Goal: Information Seeking & Learning: Learn about a topic

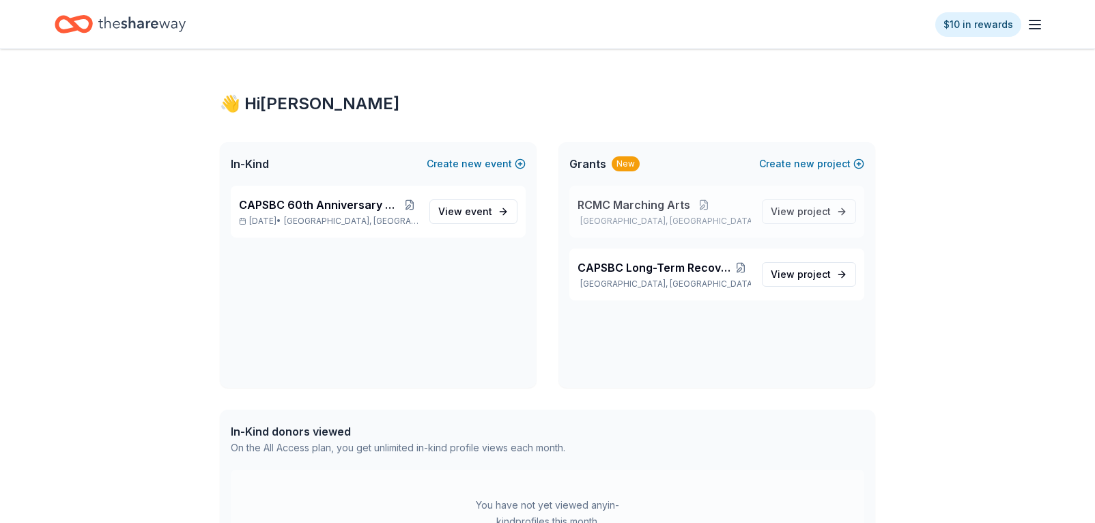
click at [618, 210] on span "RCMC Marching Arts" at bounding box center [633, 205] width 113 height 16
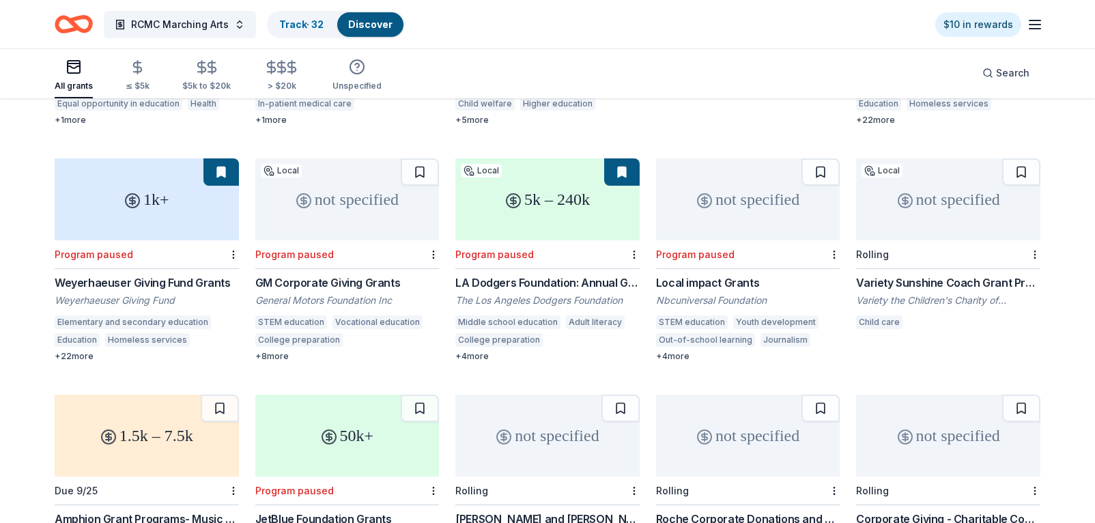
scroll to position [726, 0]
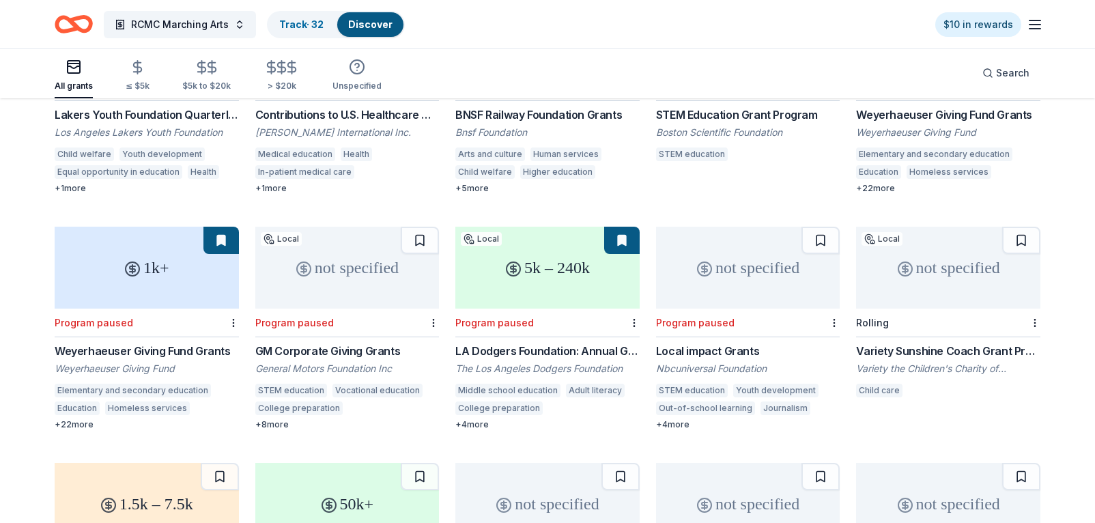
click at [534, 227] on div "5k – 240k" at bounding box center [547, 268] width 184 height 82
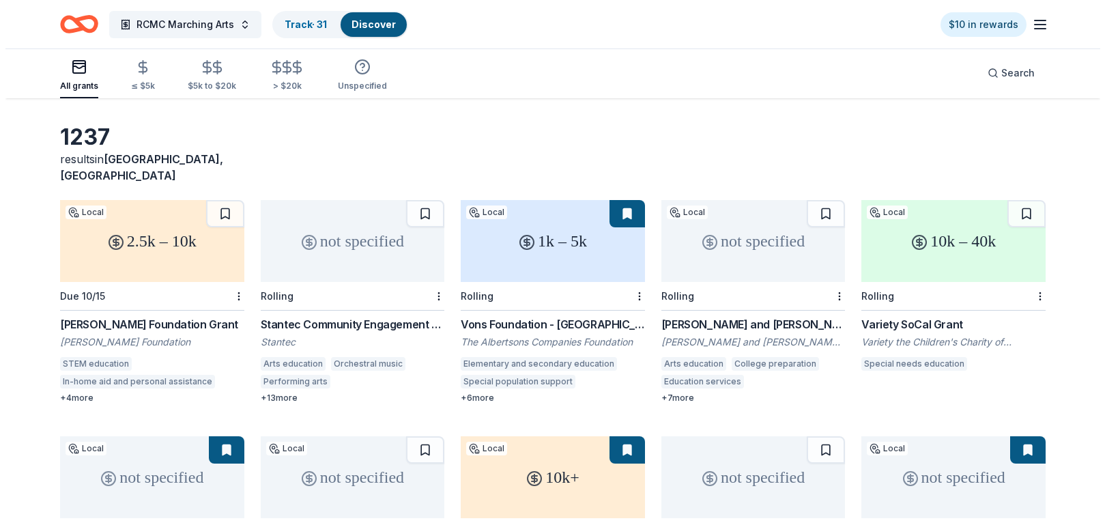
scroll to position [0, 0]
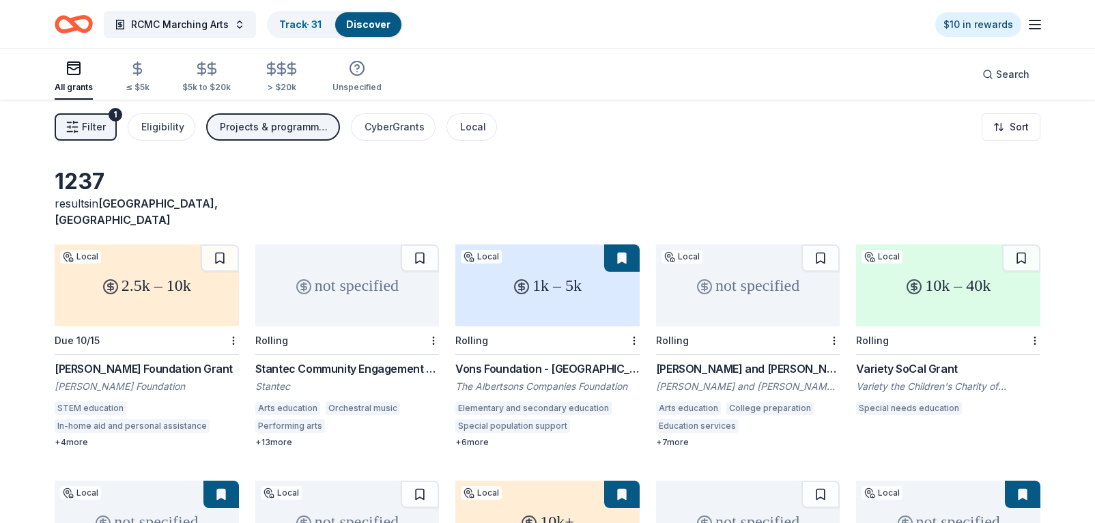
click at [88, 126] on span "Filter" at bounding box center [94, 127] width 24 height 16
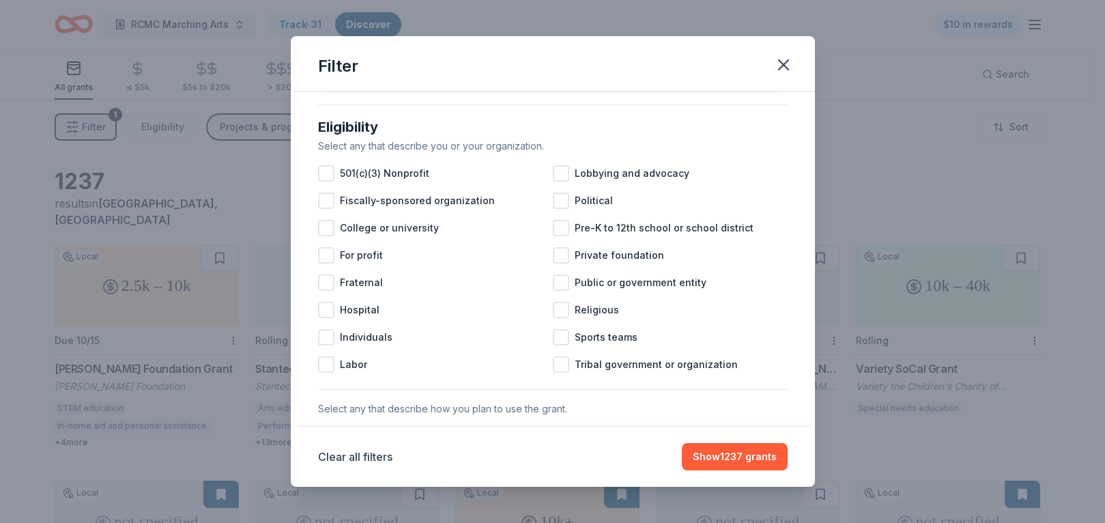
scroll to position [136, 0]
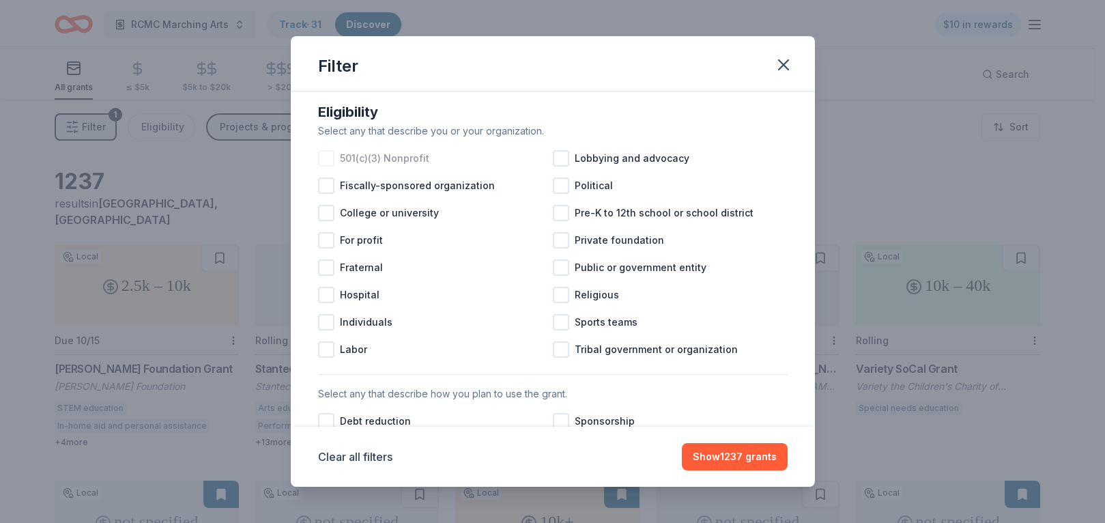
click at [324, 167] on div at bounding box center [326, 158] width 16 height 16
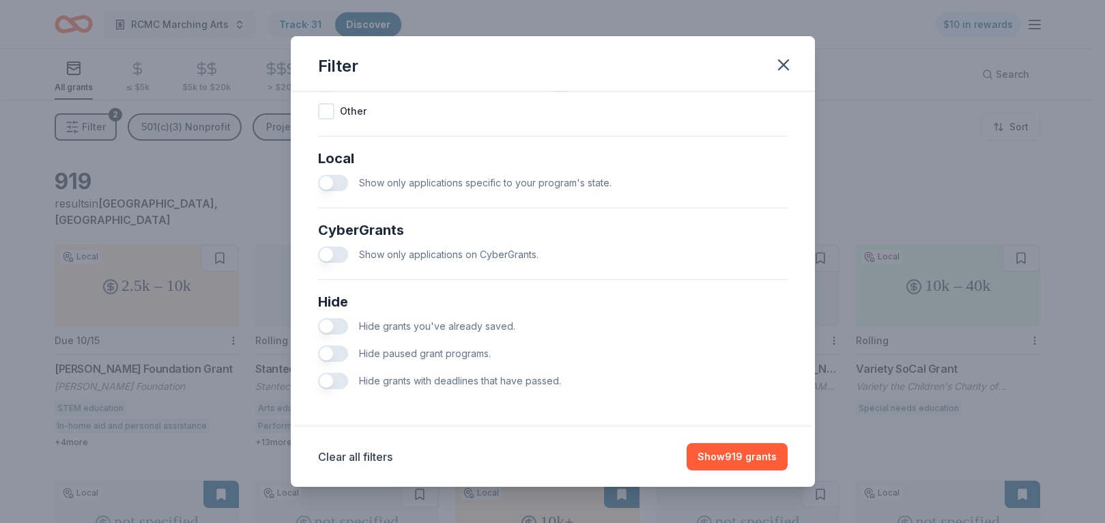
scroll to position [745, 0]
click at [332, 366] on div "Hide paused grant programs." at bounding box center [553, 353] width 470 height 27
click at [333, 351] on button "button" at bounding box center [333, 353] width 30 height 16
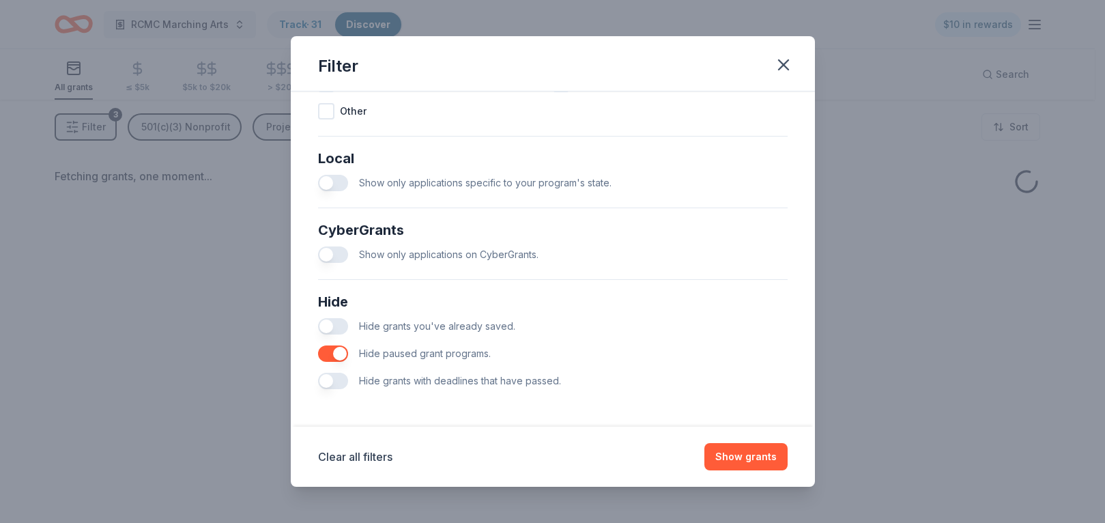
click at [336, 381] on button "button" at bounding box center [333, 381] width 30 height 16
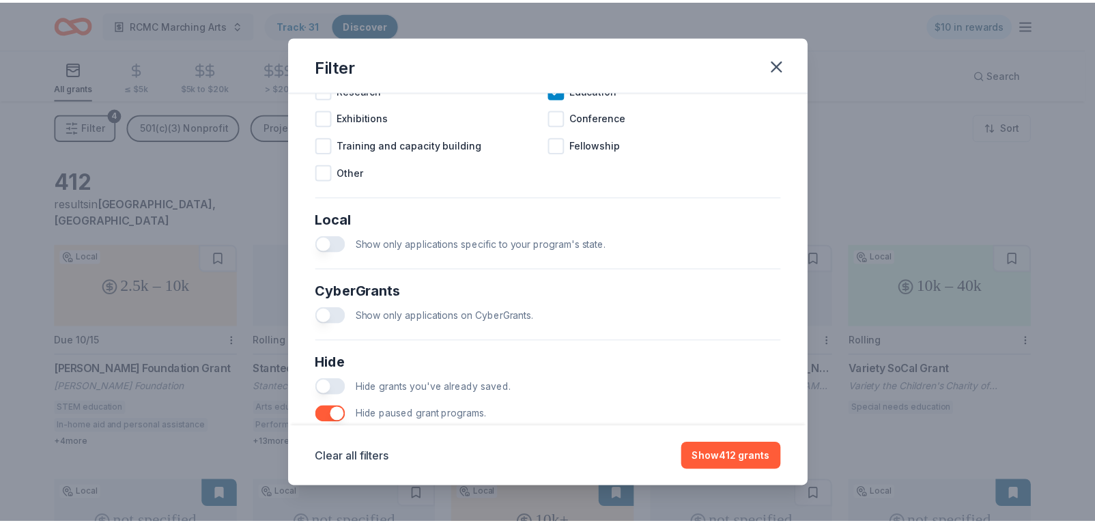
scroll to position [609, 0]
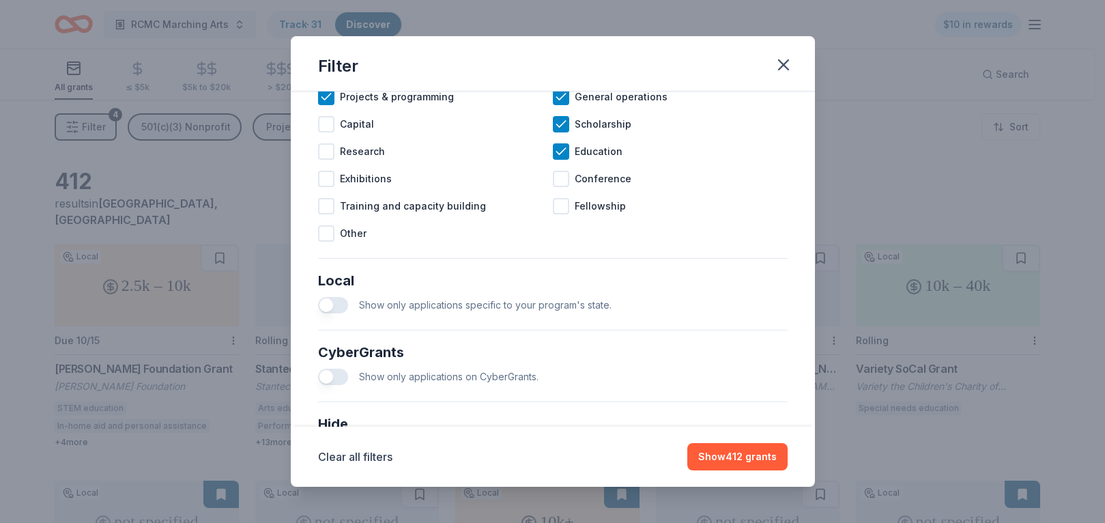
click at [482, 311] on span "Show only applications specific to your program's state." at bounding box center [485, 305] width 252 height 12
click at [340, 313] on button "button" at bounding box center [333, 305] width 30 height 16
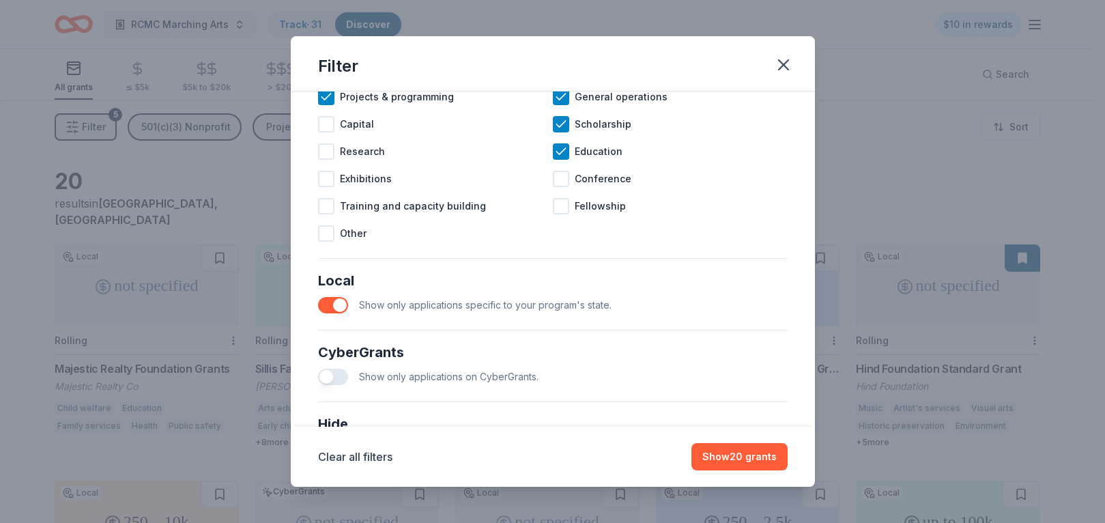
click at [343, 313] on button "button" at bounding box center [333, 305] width 30 height 16
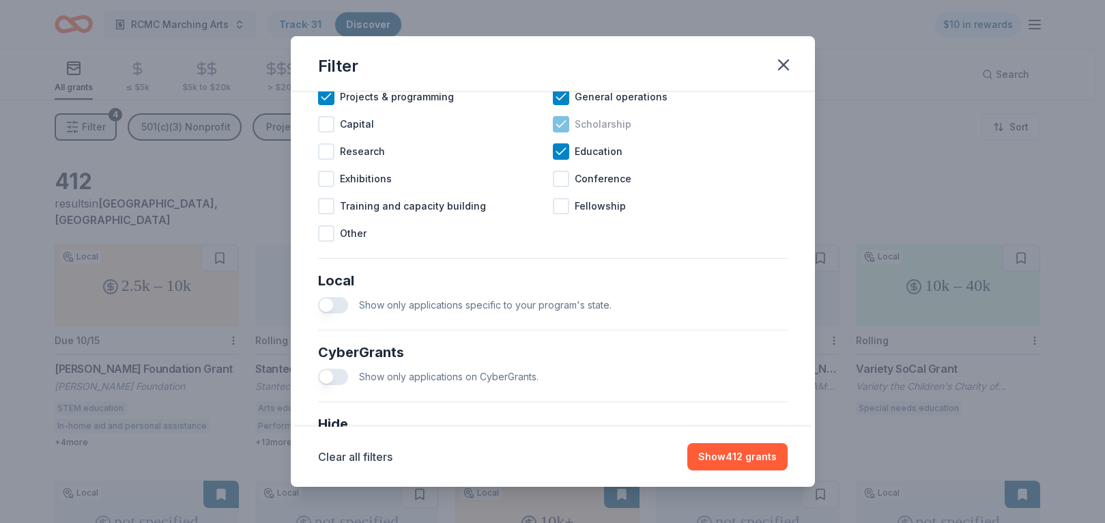
click at [556, 127] on icon at bounding box center [560, 124] width 9 height 6
click at [751, 460] on button "Show 411 grants" at bounding box center [738, 456] width 98 height 27
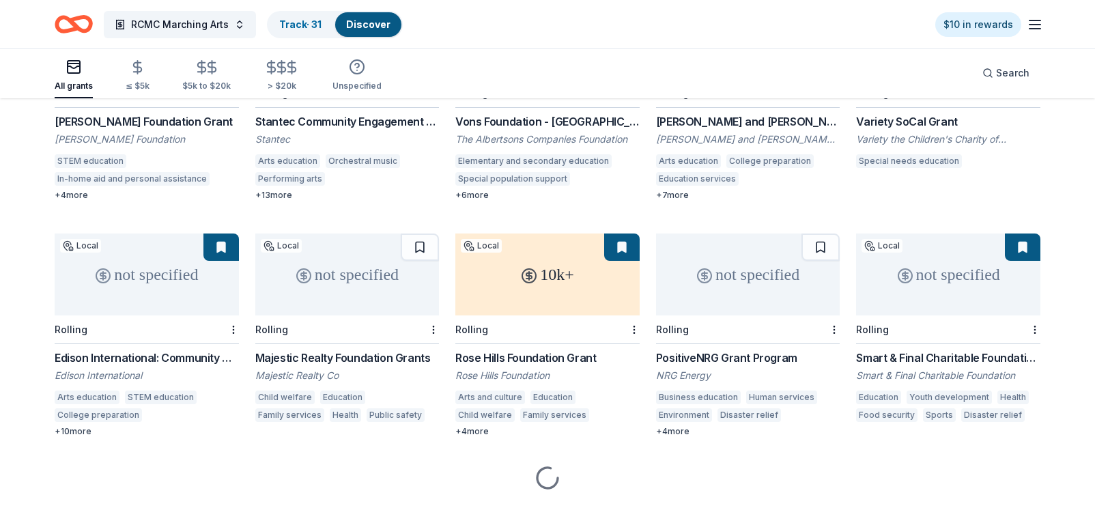
scroll to position [254, 0]
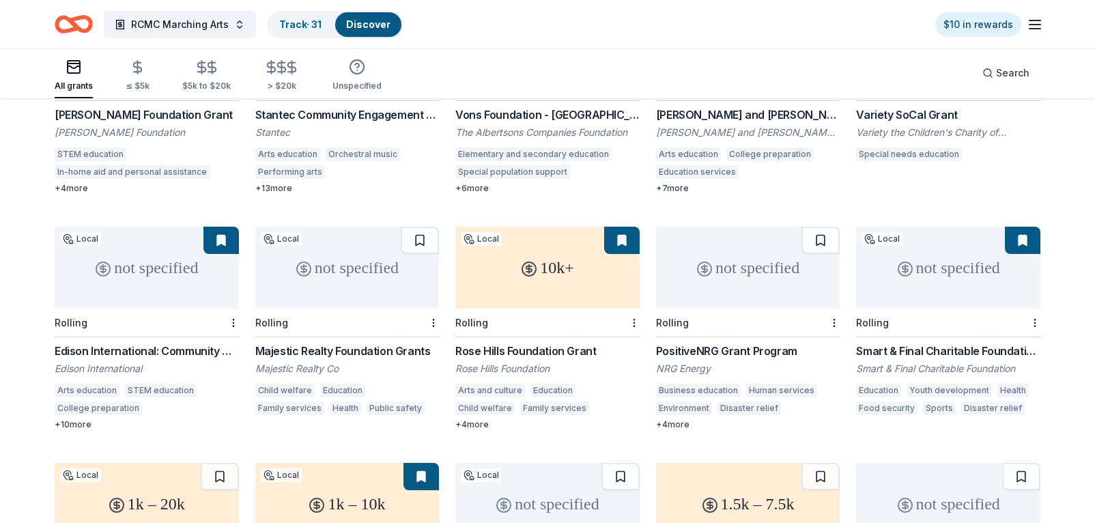
click at [137, 343] on div "Edison International: Community Grants Program" at bounding box center [147, 351] width 184 height 16
click at [218, 227] on button at bounding box center [220, 240] width 35 height 27
click at [220, 227] on button at bounding box center [220, 240] width 35 height 27
click at [232, 257] on div "not specified" at bounding box center [147, 268] width 184 height 82
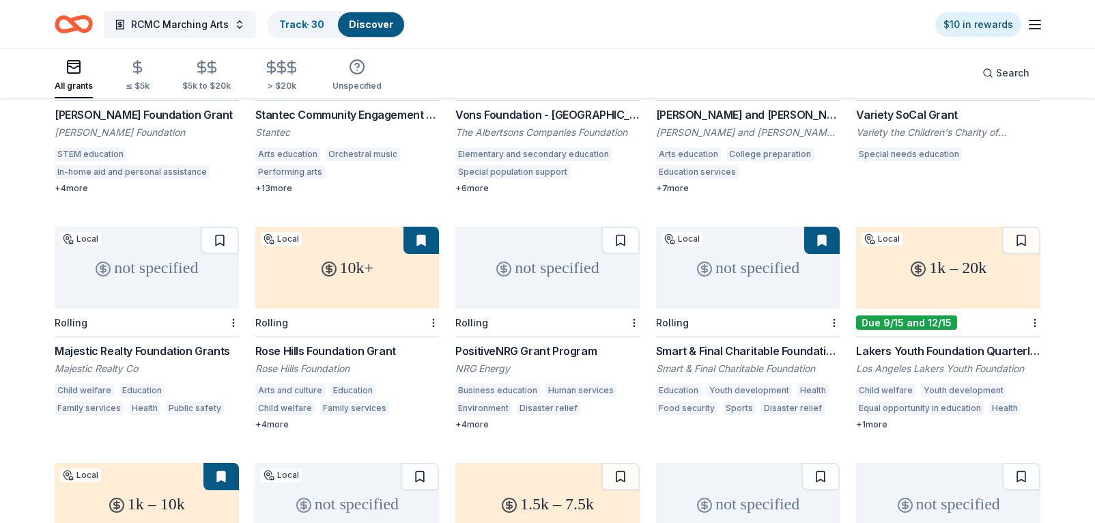
click at [346, 259] on div "10k+" at bounding box center [347, 268] width 184 height 82
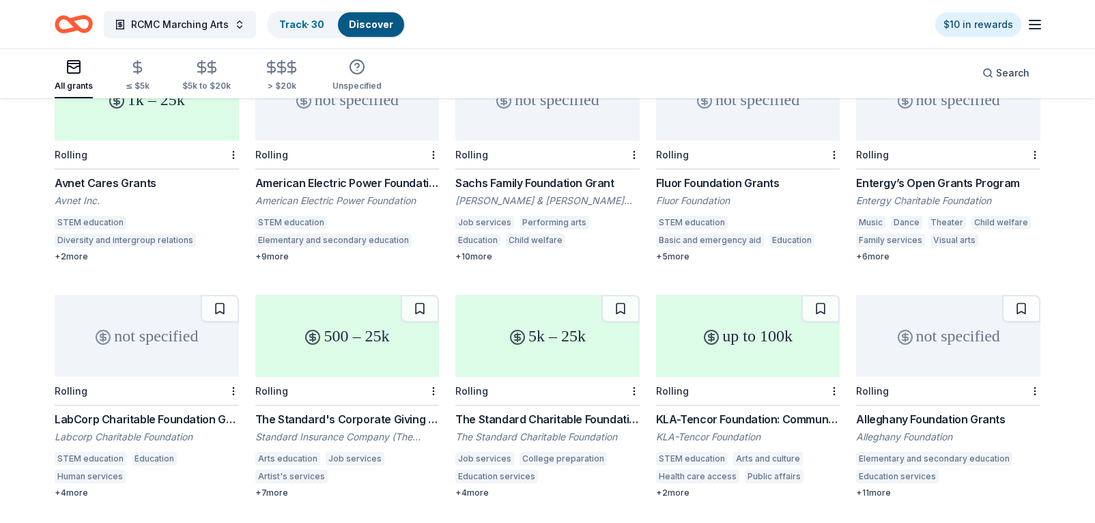
scroll to position [1062, 0]
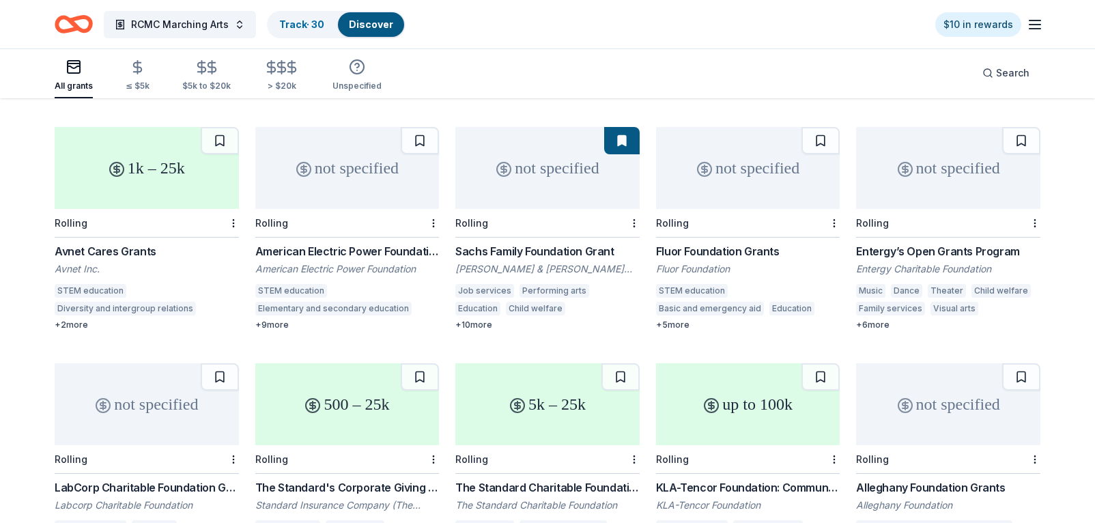
click at [543, 177] on div "not specified" at bounding box center [547, 168] width 184 height 82
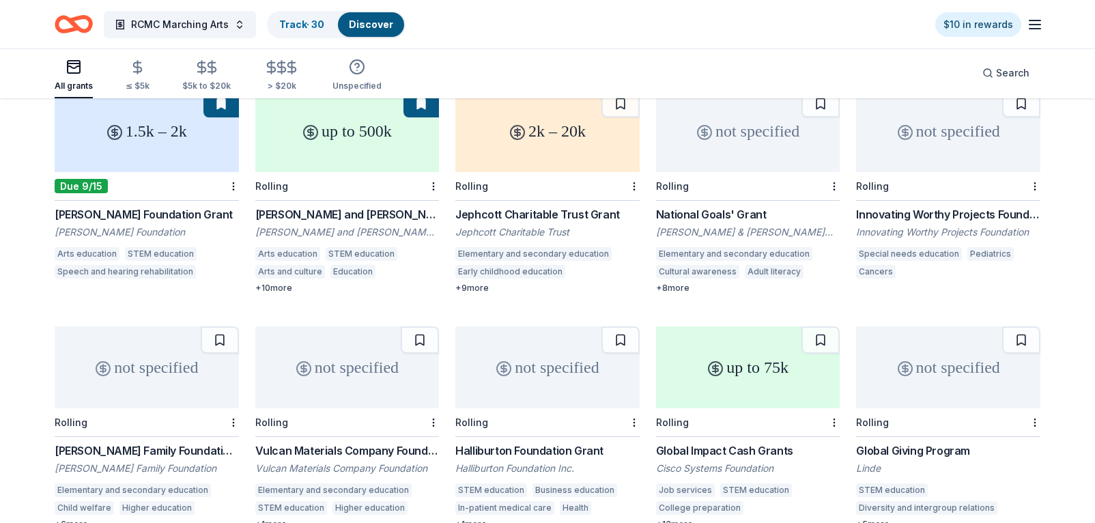
scroll to position [3628, 0]
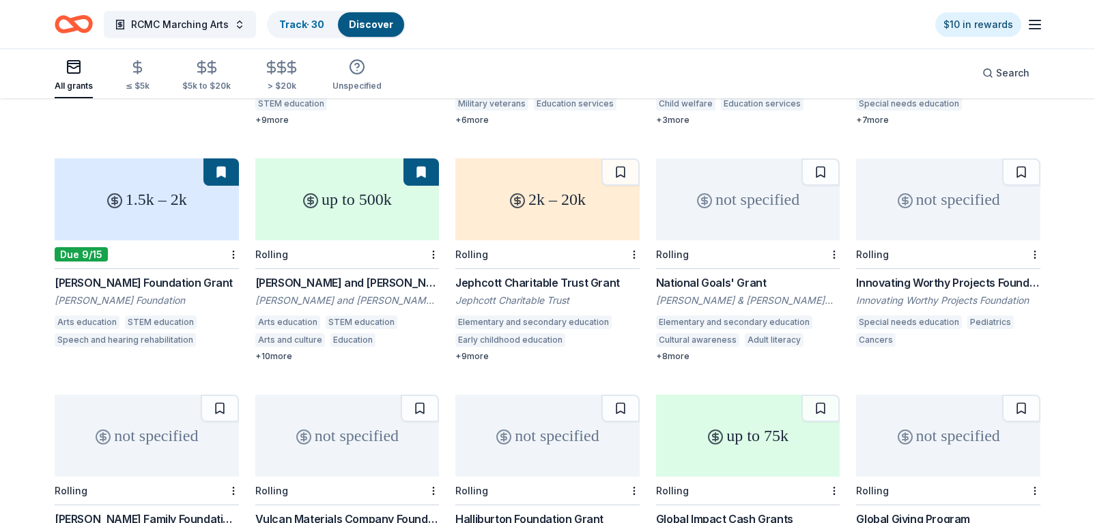
click at [163, 220] on div "1.5k – 2k" at bounding box center [147, 199] width 184 height 82
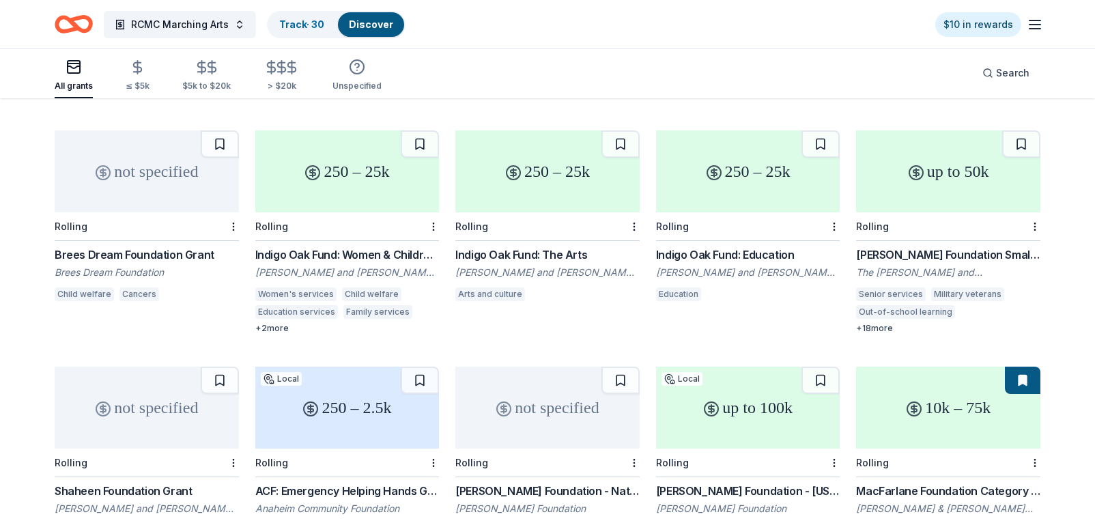
scroll to position [7474, 0]
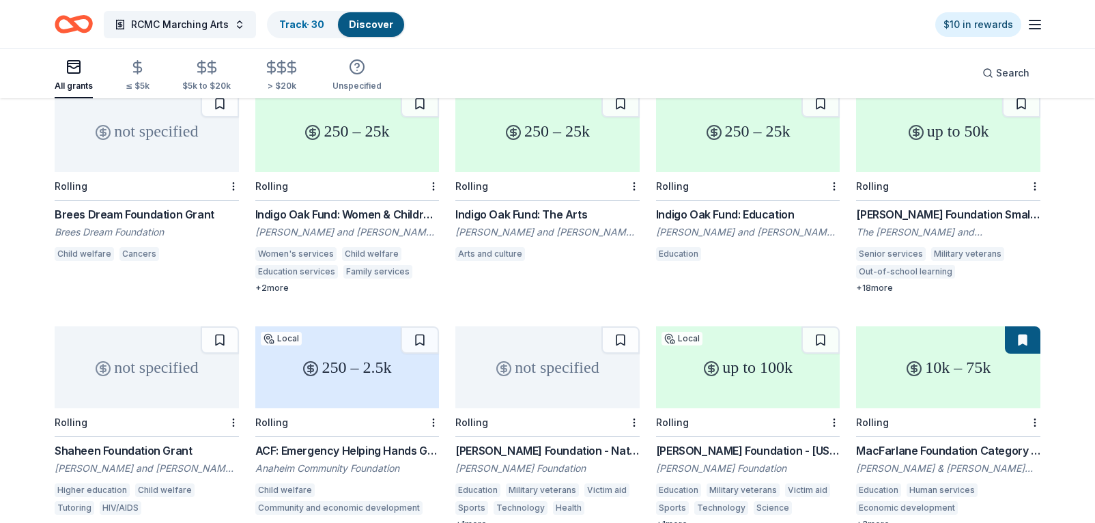
click at [229, 510] on div "not specified Rolling Shaheen Foundation Grant David and Linda Shaheen Foundati…" at bounding box center [147, 427] width 184 height 203
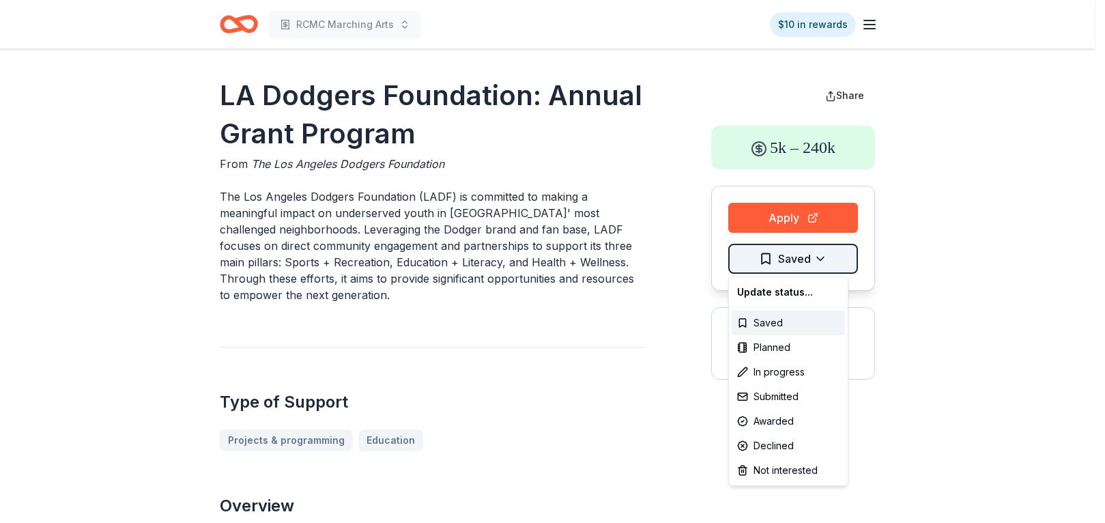
click at [822, 255] on html "RCMC Marching Arts $10 in rewards LA Dodgers Foundation: Annual Grant Program F…" at bounding box center [552, 261] width 1105 height 523
click at [767, 472] on div "Not interested" at bounding box center [788, 470] width 113 height 25
click at [947, 249] on html "RCMC Marching Arts $10 in rewards LA Dodgers Foundation: Annual Grant Program F…" at bounding box center [552, 261] width 1105 height 523
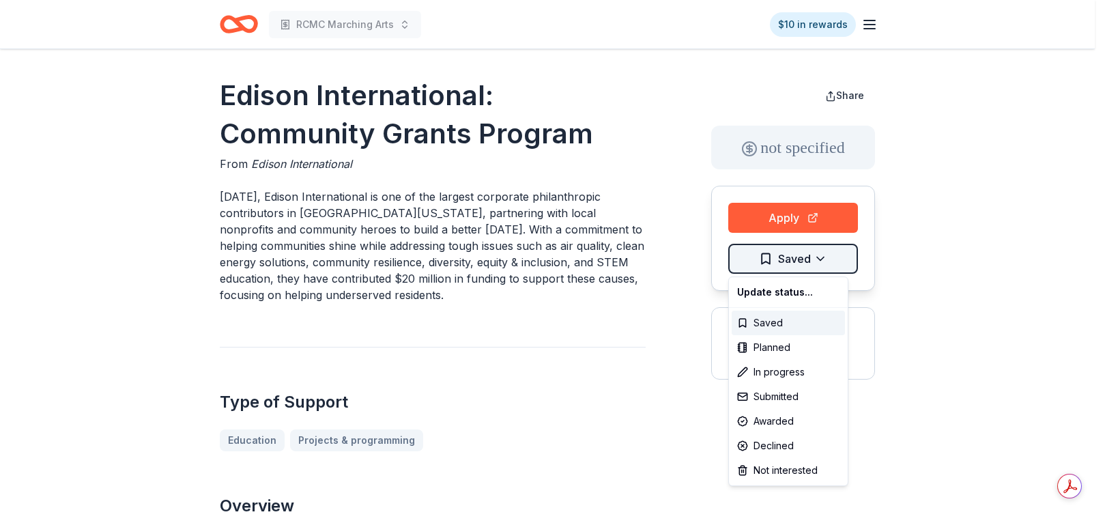
click at [823, 256] on html "RCMC Marching Arts $10 in rewards Edison International: Community Grants Progra…" at bounding box center [552, 261] width 1105 height 523
click at [773, 467] on div "Not interested" at bounding box center [788, 470] width 113 height 25
click at [960, 126] on html "RCMC Marching Arts $10 in rewards Edison International: Community Grants Progra…" at bounding box center [552, 261] width 1105 height 523
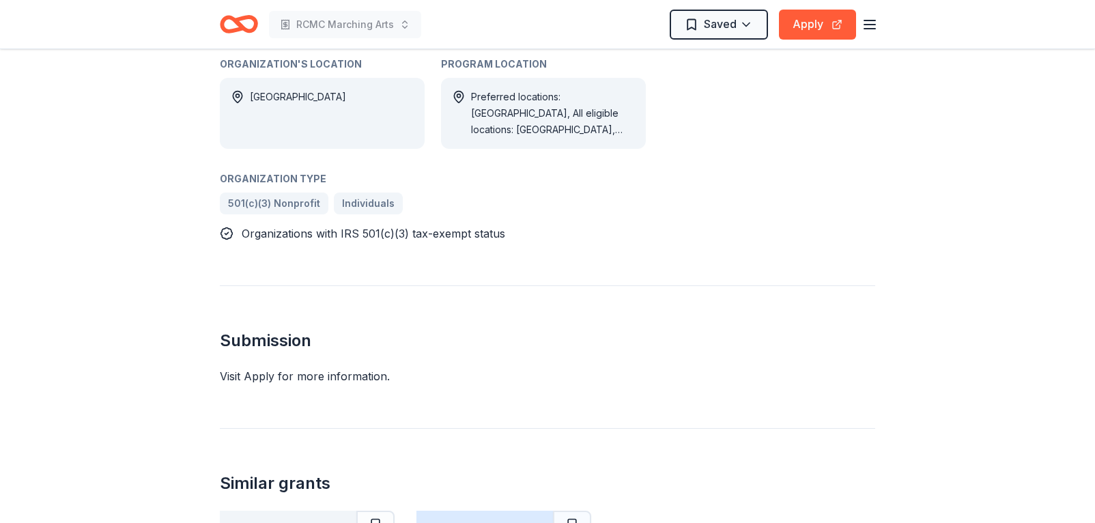
scroll to position [841, 0]
